Goal: Learn about a topic

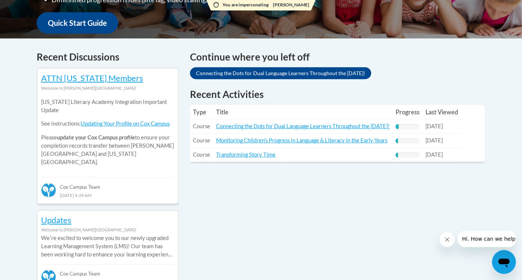
scroll to position [280, 0]
click at [264, 156] on link "Transforming Story Time" at bounding box center [245, 154] width 59 height 6
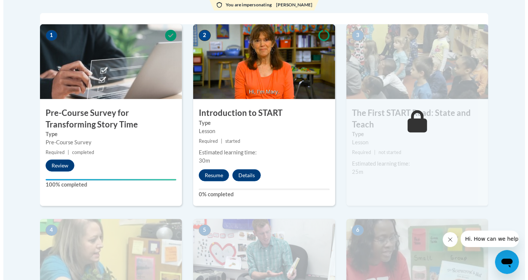
scroll to position [242, 0]
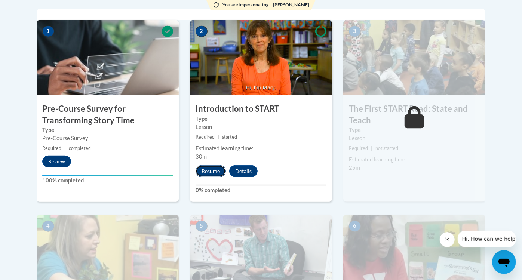
click at [204, 173] on button "Resume" at bounding box center [211, 171] width 30 height 12
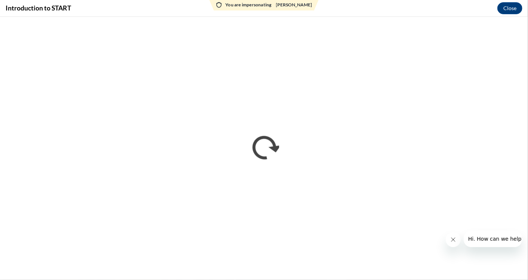
scroll to position [0, 0]
